Goal: Use online tool/utility: Utilize a website feature to perform a specific function

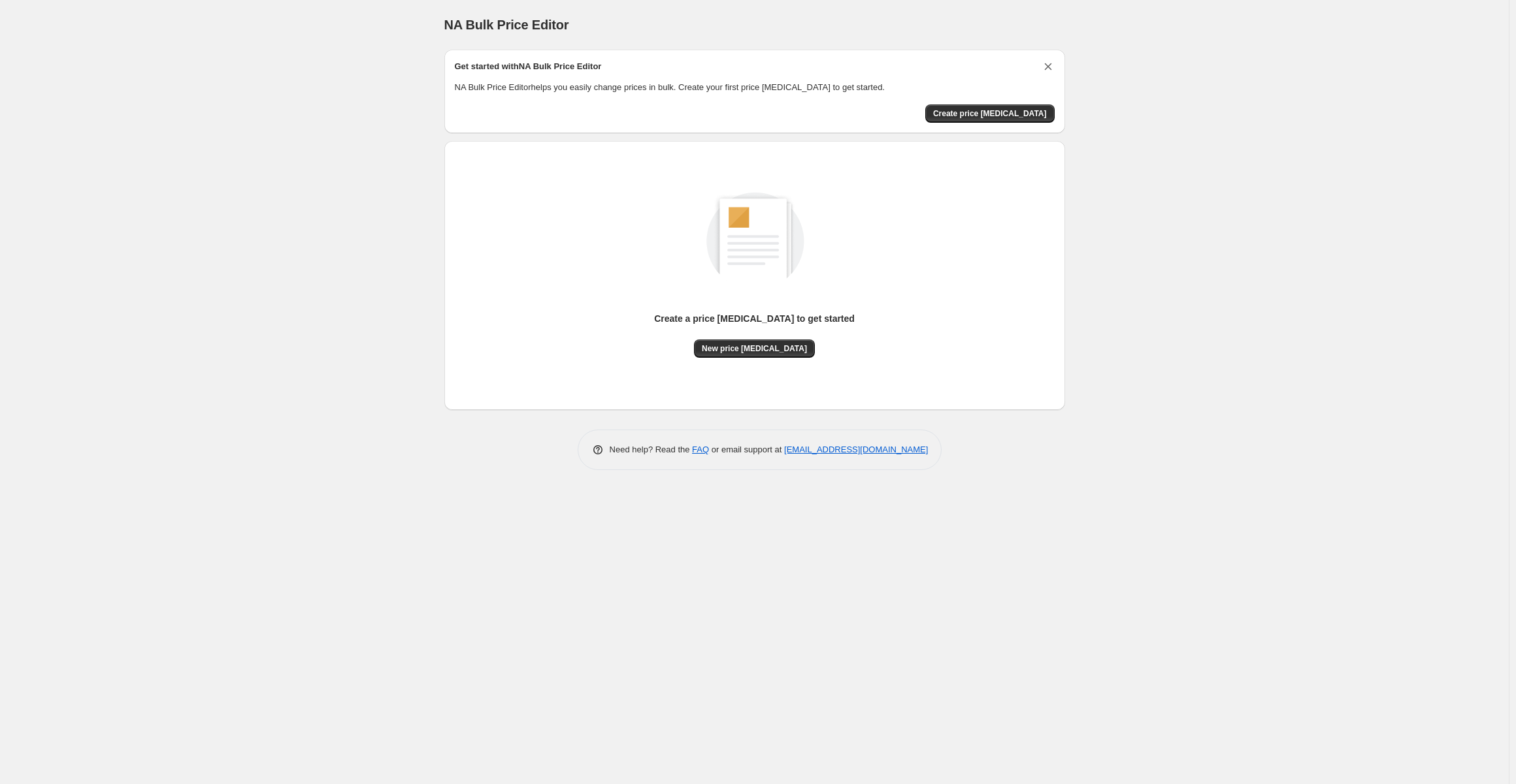
click at [1045, 62] on icon "Dismiss card" at bounding box center [1048, 66] width 13 height 13
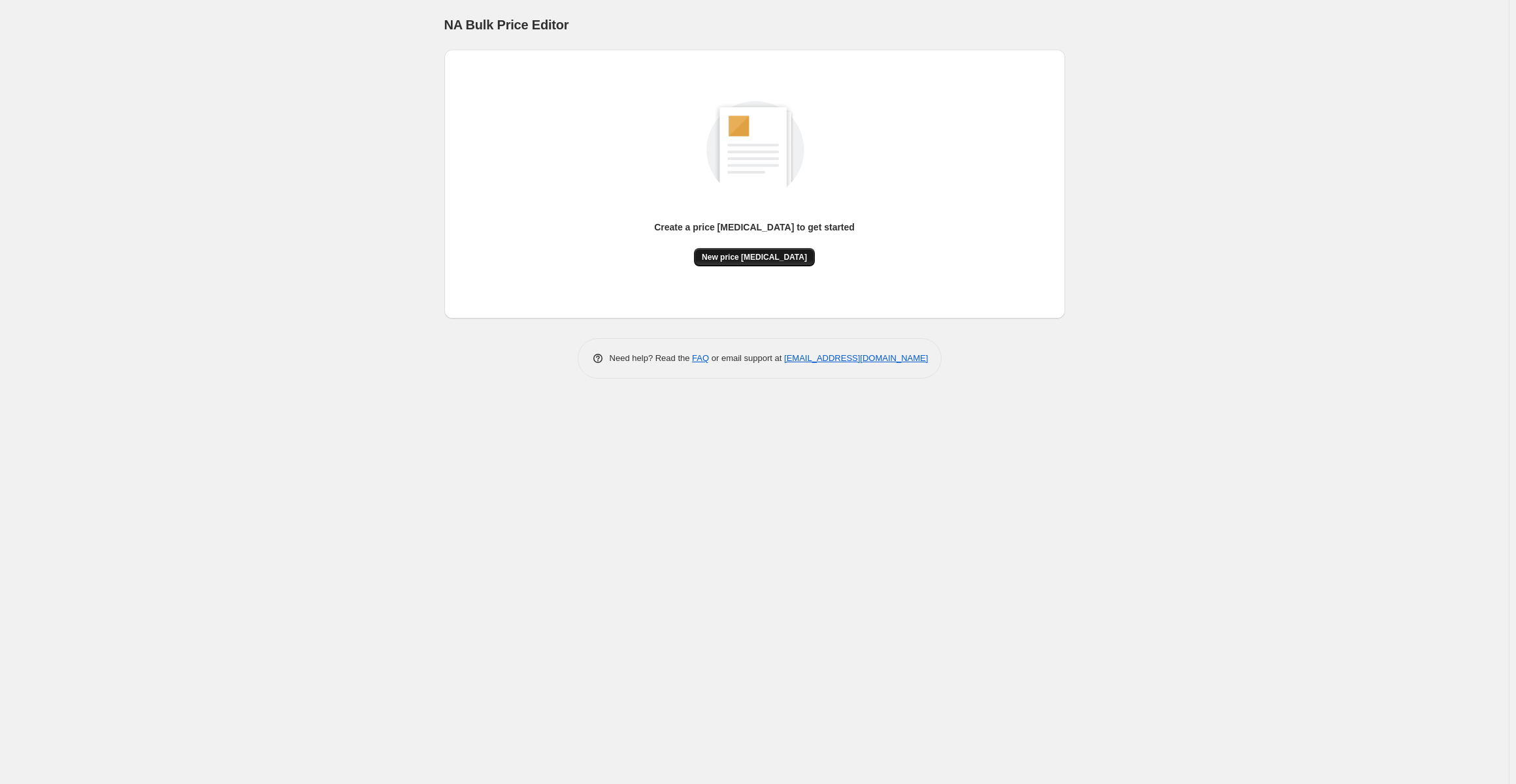
click at [757, 262] on span "New price [MEDICAL_DATA]" at bounding box center [754, 257] width 105 height 11
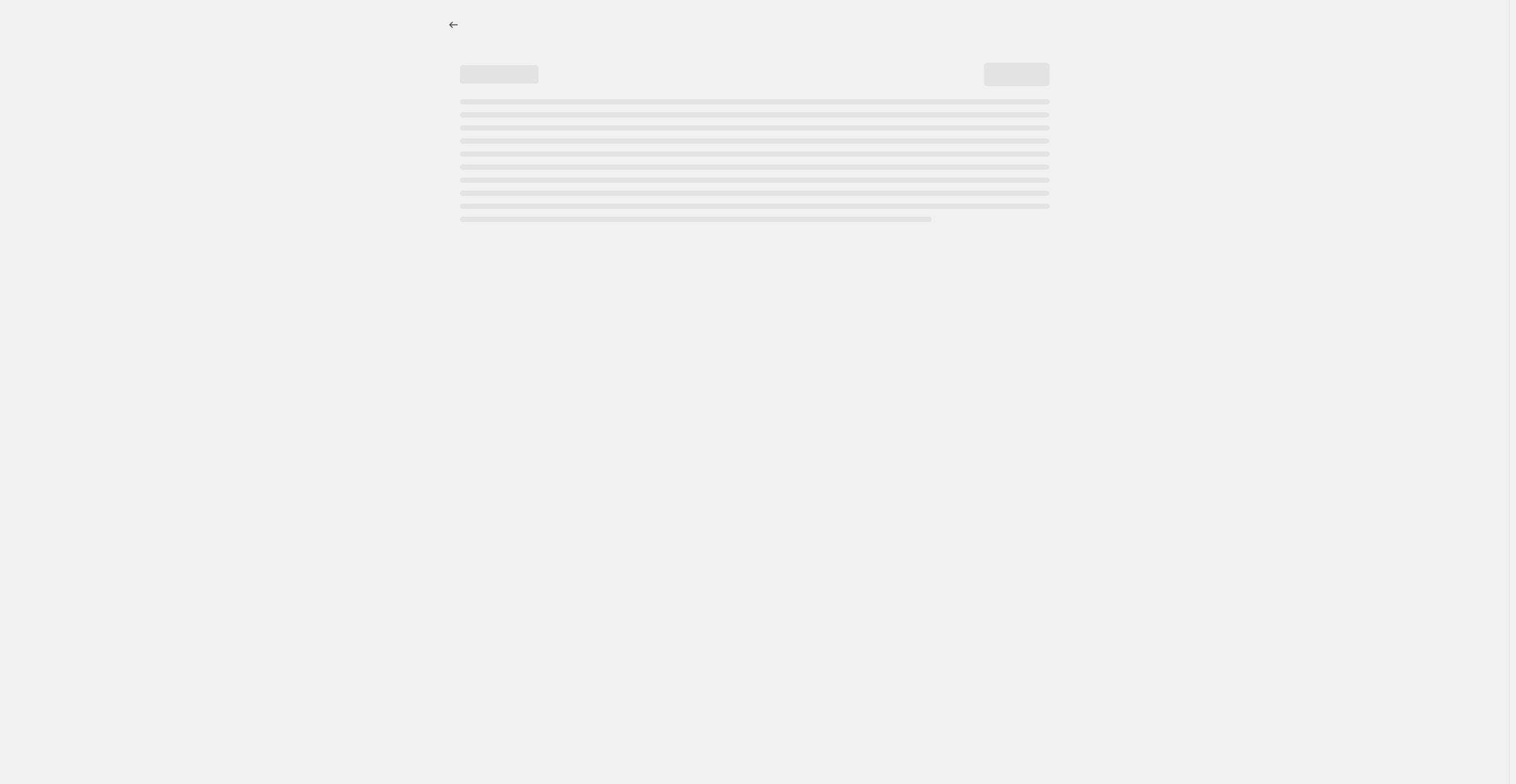
select select "percentage"
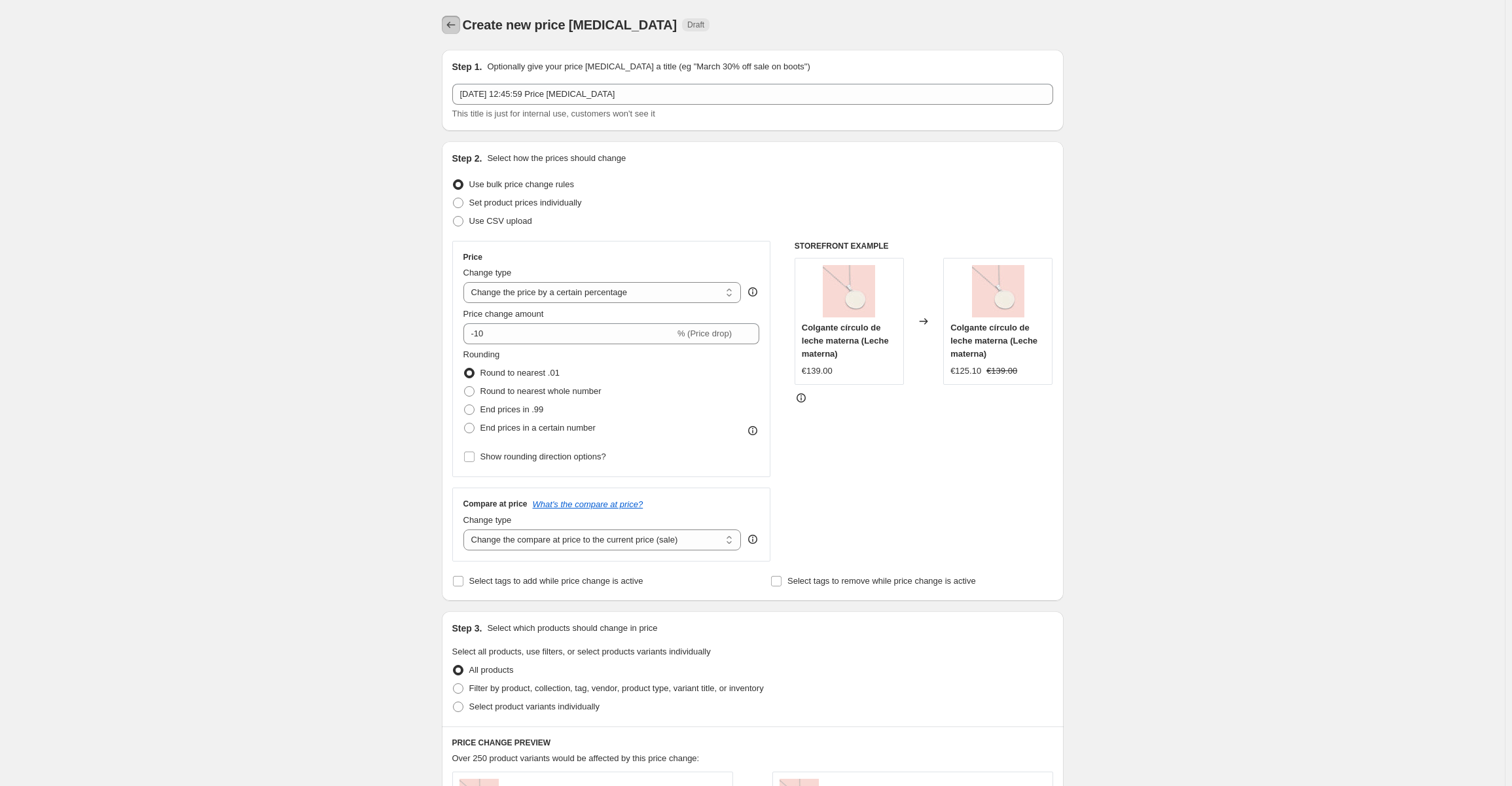
click at [452, 26] on icon "Price change jobs" at bounding box center [450, 25] width 8 height 6
